Goal: Use online tool/utility: Use online tool/utility

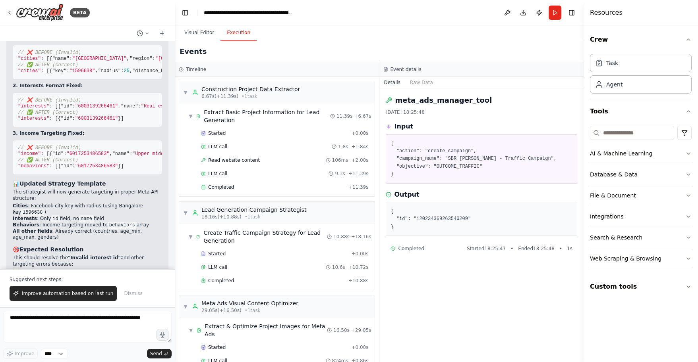
scroll to position [41966, 0]
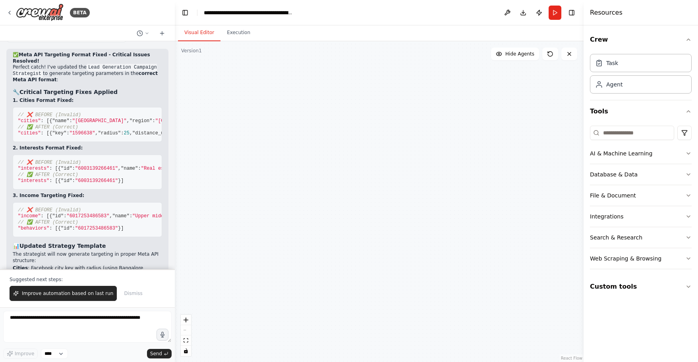
click at [208, 35] on button "Visual Editor" at bounding box center [199, 33] width 42 height 17
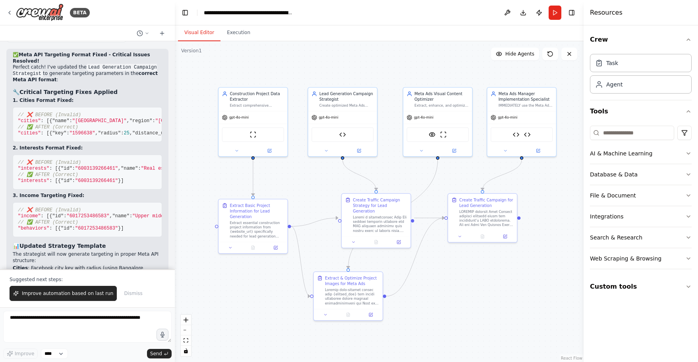
drag, startPoint x: 436, startPoint y: 312, endPoint x: 468, endPoint y: 317, distance: 32.8
click at [468, 317] on div ".deletable-edge-delete-btn { width: 20px; height: 20px; border: 0px solid #ffff…" at bounding box center [379, 201] width 409 height 321
click at [186, 13] on button "Toggle Left Sidebar" at bounding box center [184, 12] width 11 height 11
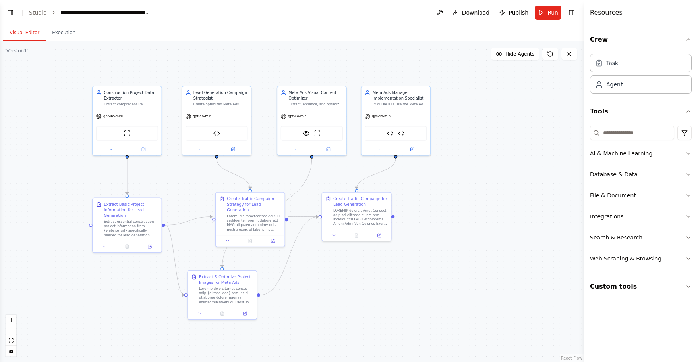
drag, startPoint x: 319, startPoint y: 282, endPoint x: 368, endPoint y: 281, distance: 49.3
click at [368, 281] on div ".deletable-edge-delete-btn { width: 20px; height: 20px; border: 0px solid #ffff…" at bounding box center [291, 201] width 583 height 321
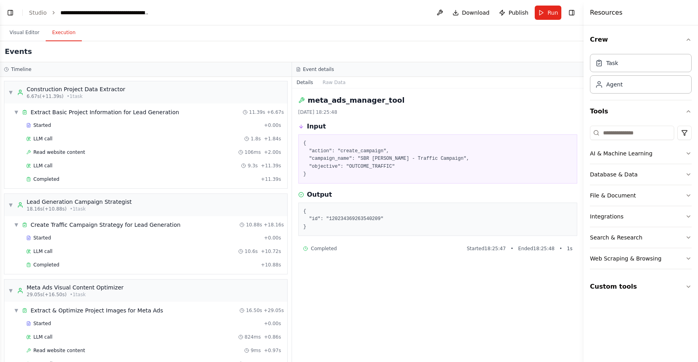
click at [61, 34] on button "Execution" at bounding box center [64, 33] width 36 height 17
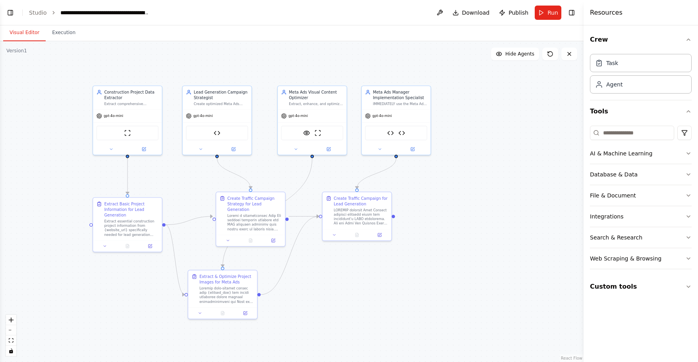
click at [23, 34] on button "Visual Editor" at bounding box center [24, 33] width 42 height 17
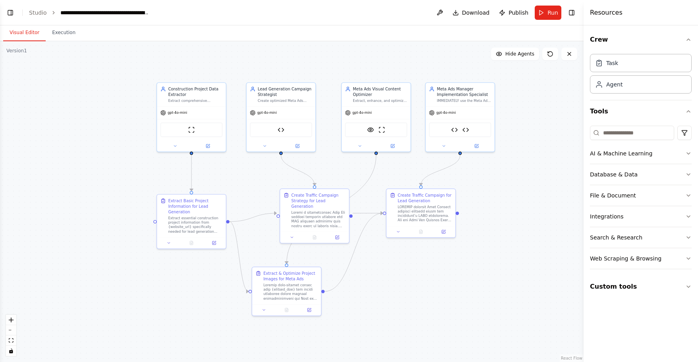
drag, startPoint x: 197, startPoint y: 183, endPoint x: 260, endPoint y: 178, distance: 62.9
click at [260, 178] on div ".deletable-edge-delete-btn { width: 20px; height: 20px; border: 0px solid #ffff…" at bounding box center [291, 201] width 583 height 321
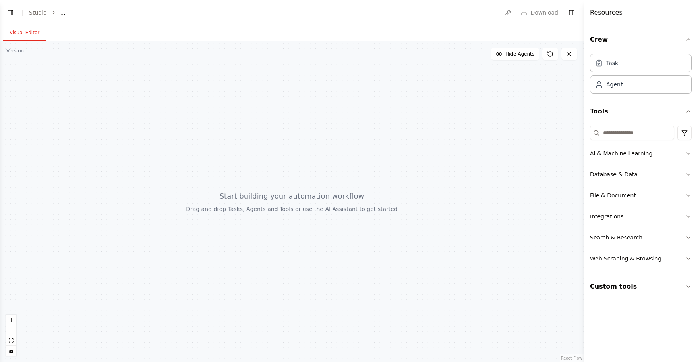
drag, startPoint x: 171, startPoint y: 241, endPoint x: 287, endPoint y: 251, distance: 116.7
click at [287, 251] on div at bounding box center [291, 201] width 583 height 321
drag, startPoint x: 528, startPoint y: 6, endPoint x: 303, endPoint y: 16, distance: 225.7
click at [303, 16] on header "Toggle Left Sidebar Studio ... Download Toggle Right Sidebar" at bounding box center [291, 12] width 583 height 25
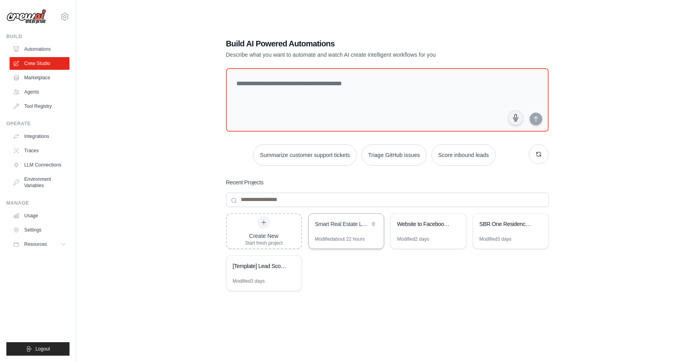
click at [357, 230] on div "Smart Real Estate Lead Generator with Auto-Currency Detection" at bounding box center [345, 225] width 75 height 22
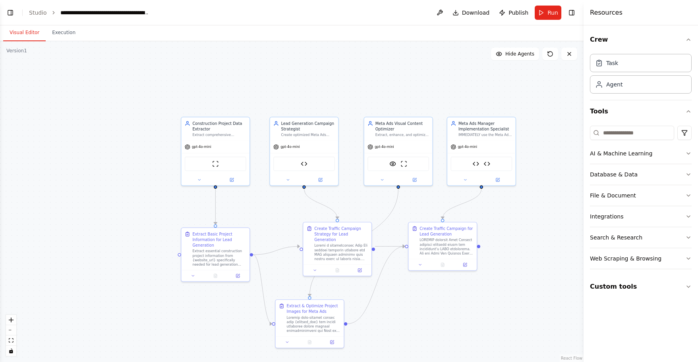
drag, startPoint x: 301, startPoint y: 206, endPoint x: 363, endPoint y: 204, distance: 62.0
click at [363, 204] on div ".deletable-edge-delete-btn { width: 20px; height: 20px; border: 0px solid #ffff…" at bounding box center [291, 201] width 583 height 321
click at [12, 13] on button "Toggle Left Sidebar" at bounding box center [10, 12] width 11 height 11
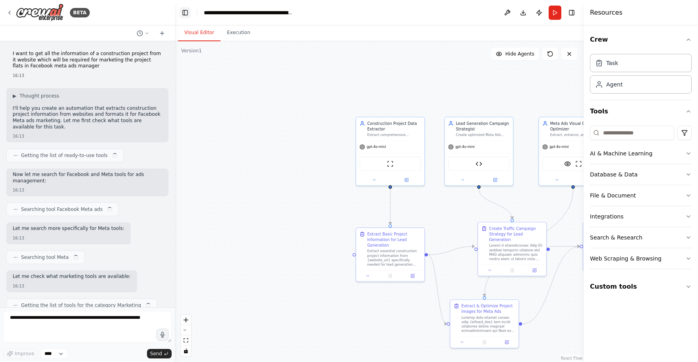
scroll to position [21391, 0]
